Goal: Task Accomplishment & Management: Use online tool/utility

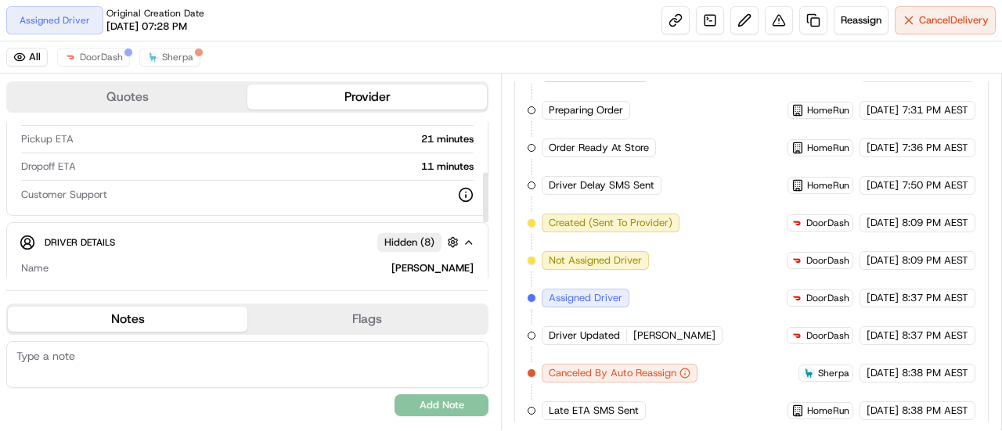
scroll to position [157, 0]
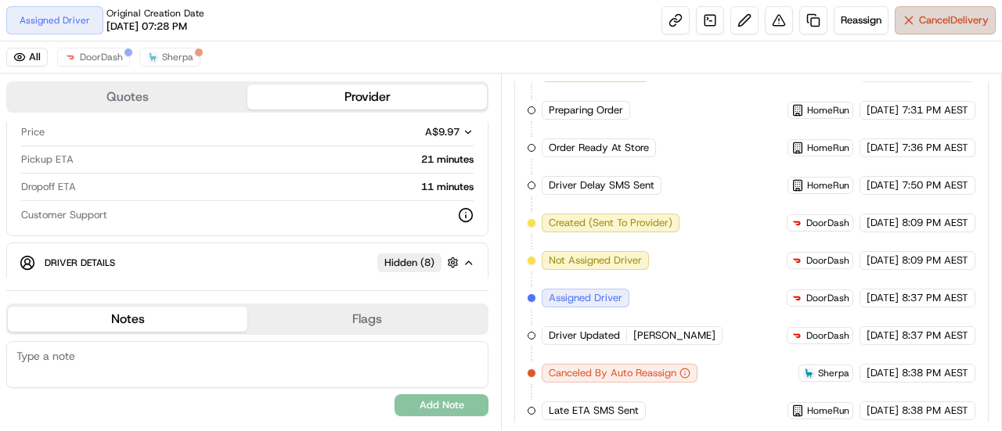
click at [950, 16] on span "Cancel Delivery" at bounding box center [954, 20] width 70 height 14
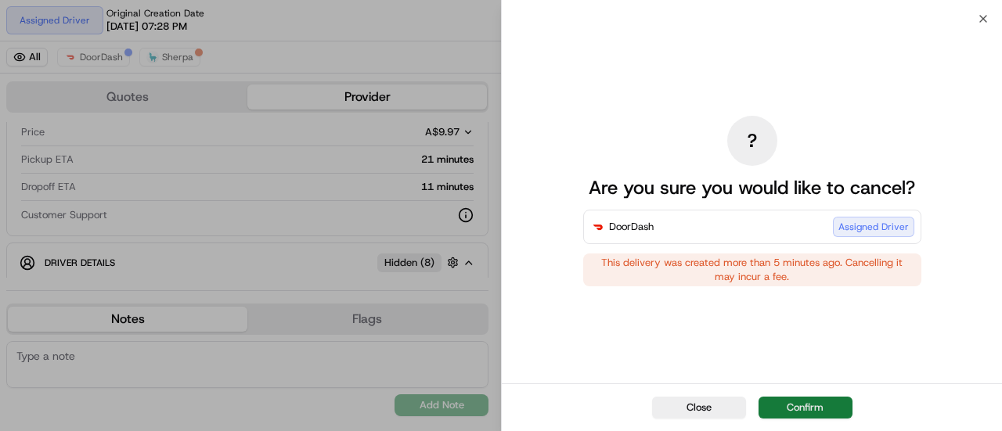
click at [809, 408] on button "Confirm" at bounding box center [805, 408] width 94 height 22
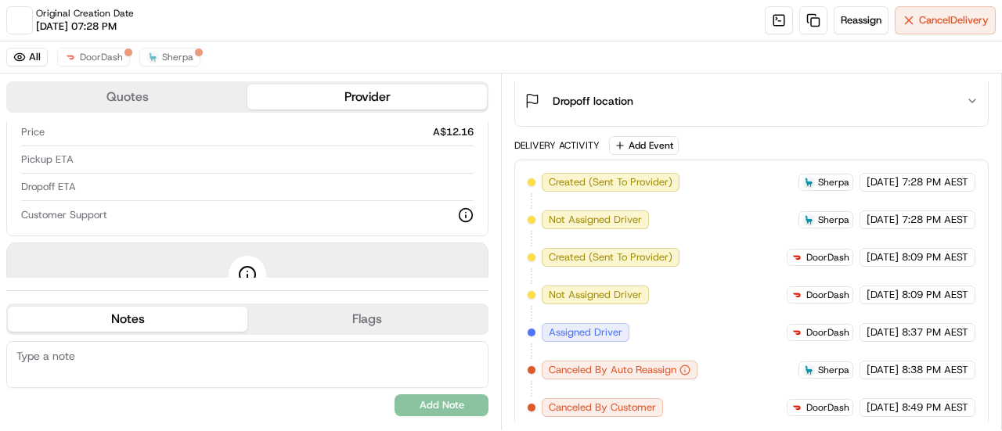
scroll to position [501, 0]
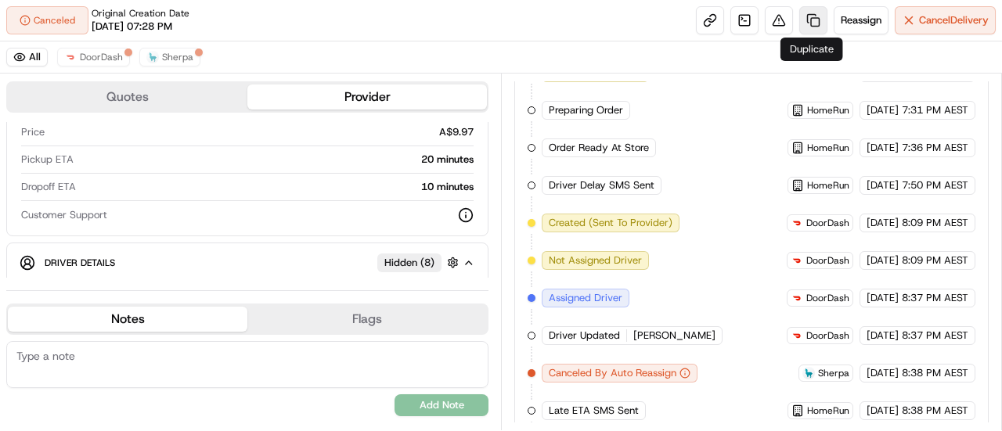
click at [807, 16] on link at bounding box center [813, 20] width 28 height 28
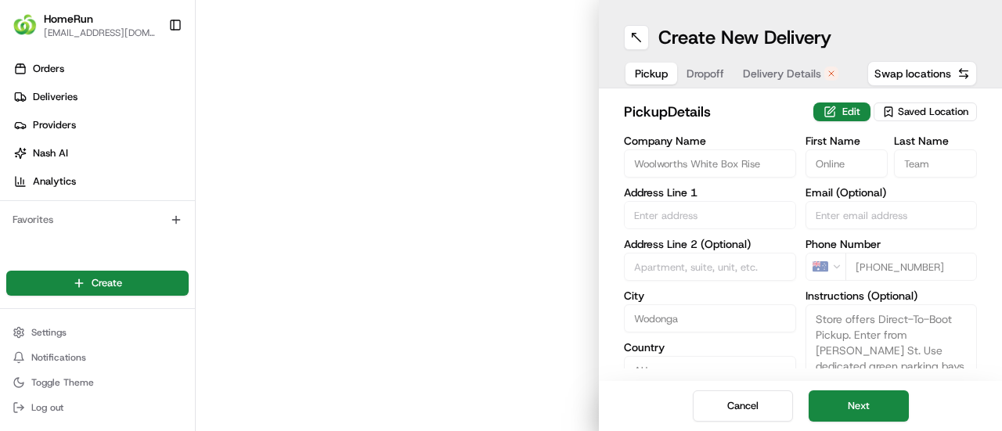
type input "Cnr [PERSON_NAME] Parade & [PERSON_NAME][GEOGRAPHIC_DATA]"
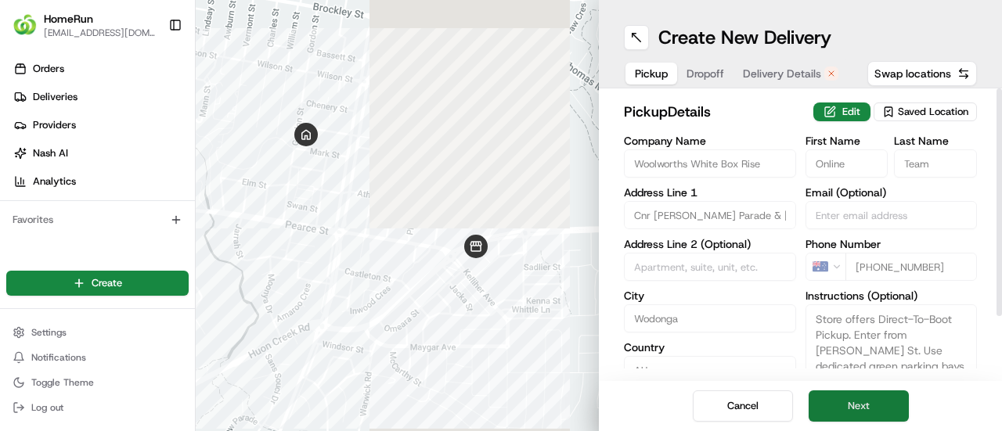
click at [858, 397] on button "Next" at bounding box center [859, 406] width 100 height 31
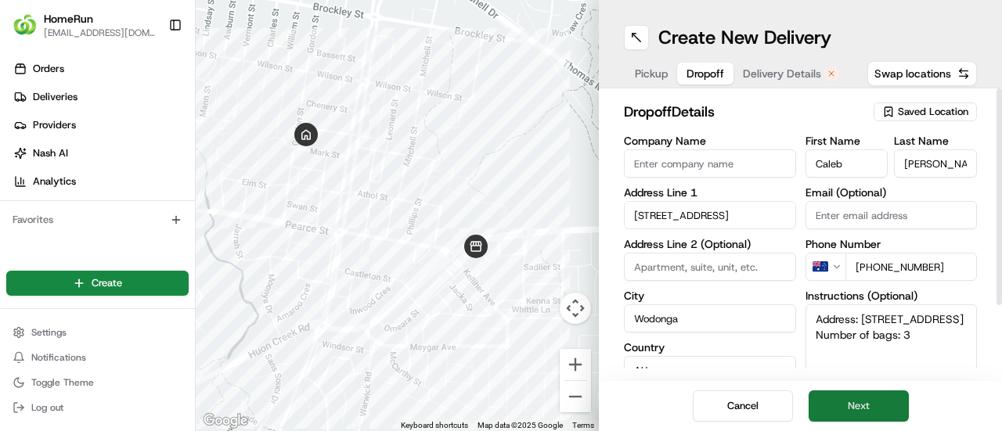
click at [858, 397] on button "Next" at bounding box center [859, 406] width 100 height 31
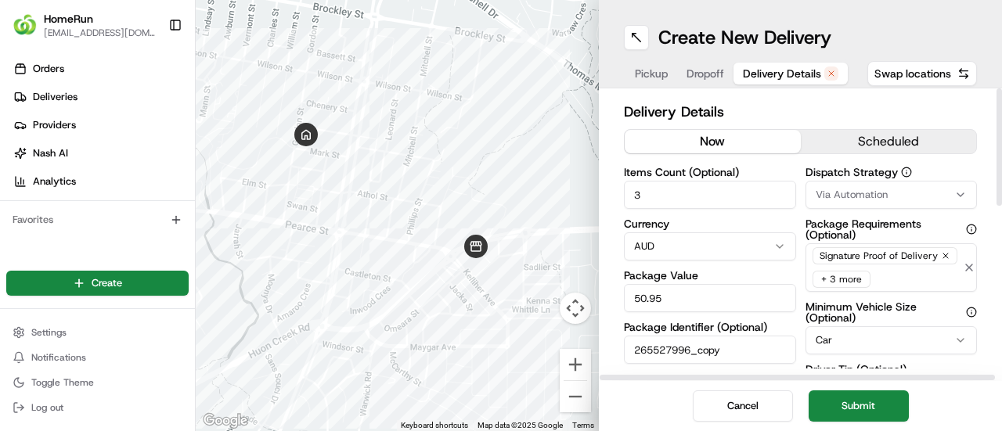
click at [723, 140] on button "now" at bounding box center [713, 141] width 176 height 23
click at [851, 405] on button "Submit" at bounding box center [859, 406] width 100 height 31
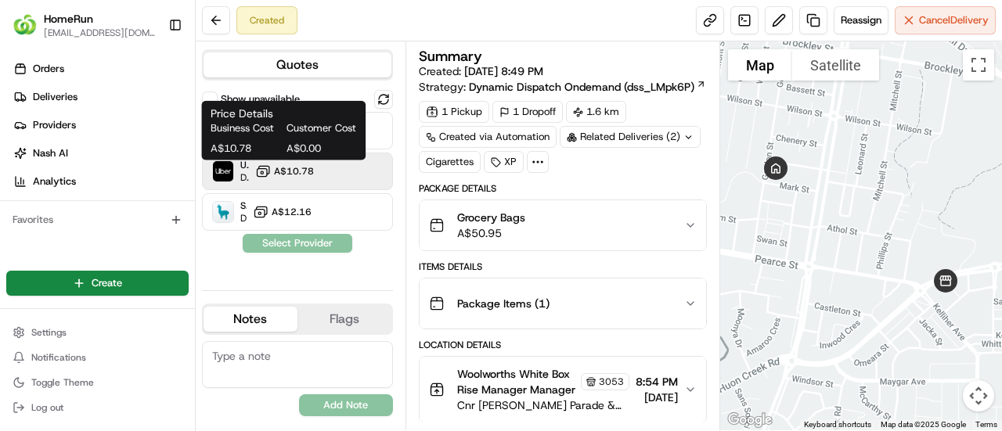
click at [301, 175] on span "A$10.78" at bounding box center [294, 171] width 40 height 13
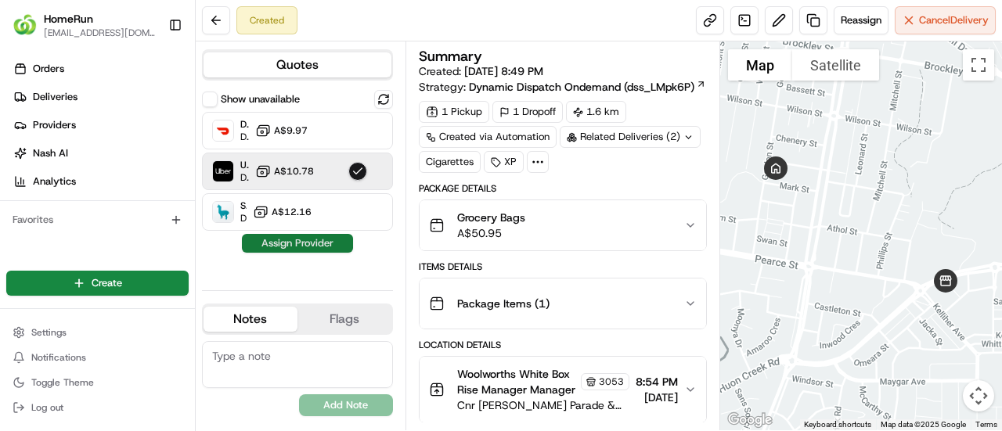
click at [297, 237] on button "Assign Provider" at bounding box center [297, 243] width 111 height 19
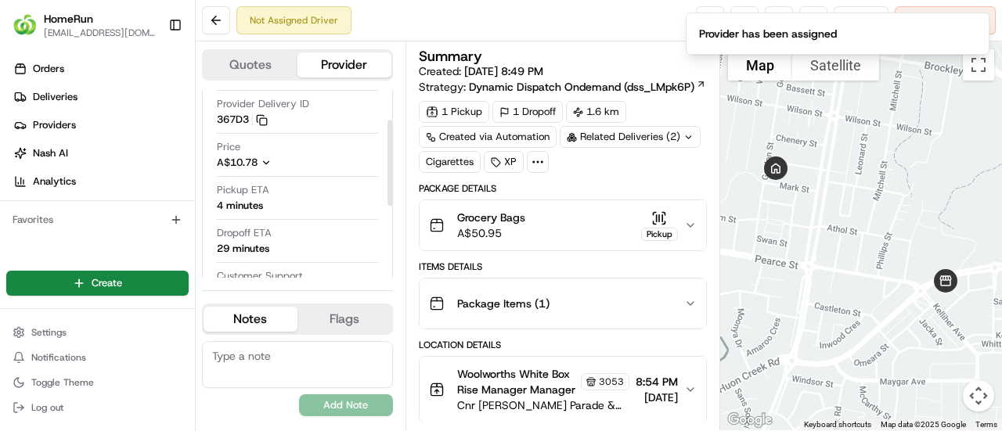
scroll to position [65, 0]
